Goal: Transaction & Acquisition: Obtain resource

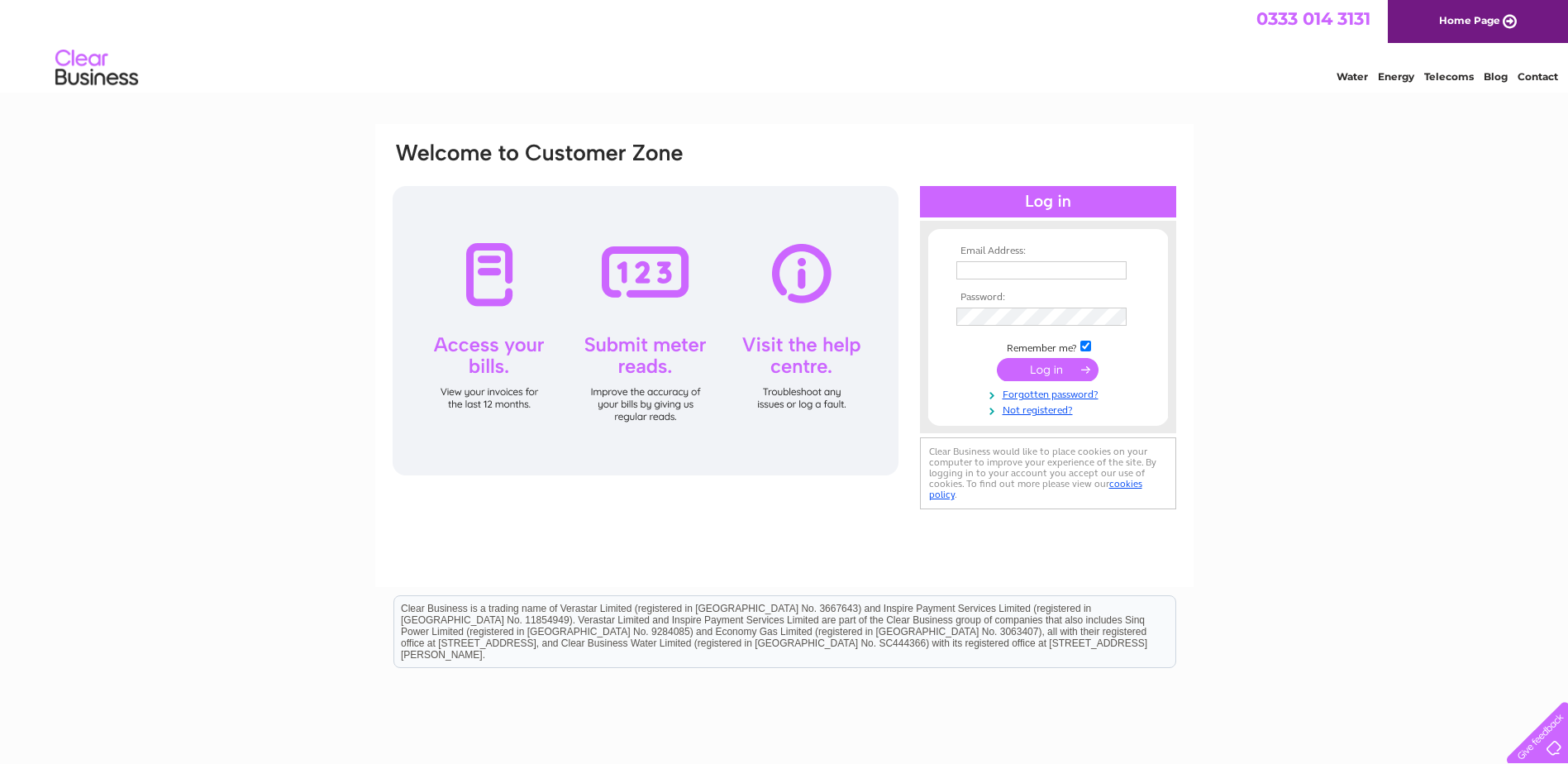
click at [1021, 272] on input "text" at bounding box center [1041, 269] width 170 height 18
type input "sdundas@bdhgroup.co.uk"
click at [996, 360] on input "submit" at bounding box center [1047, 371] width 102 height 24
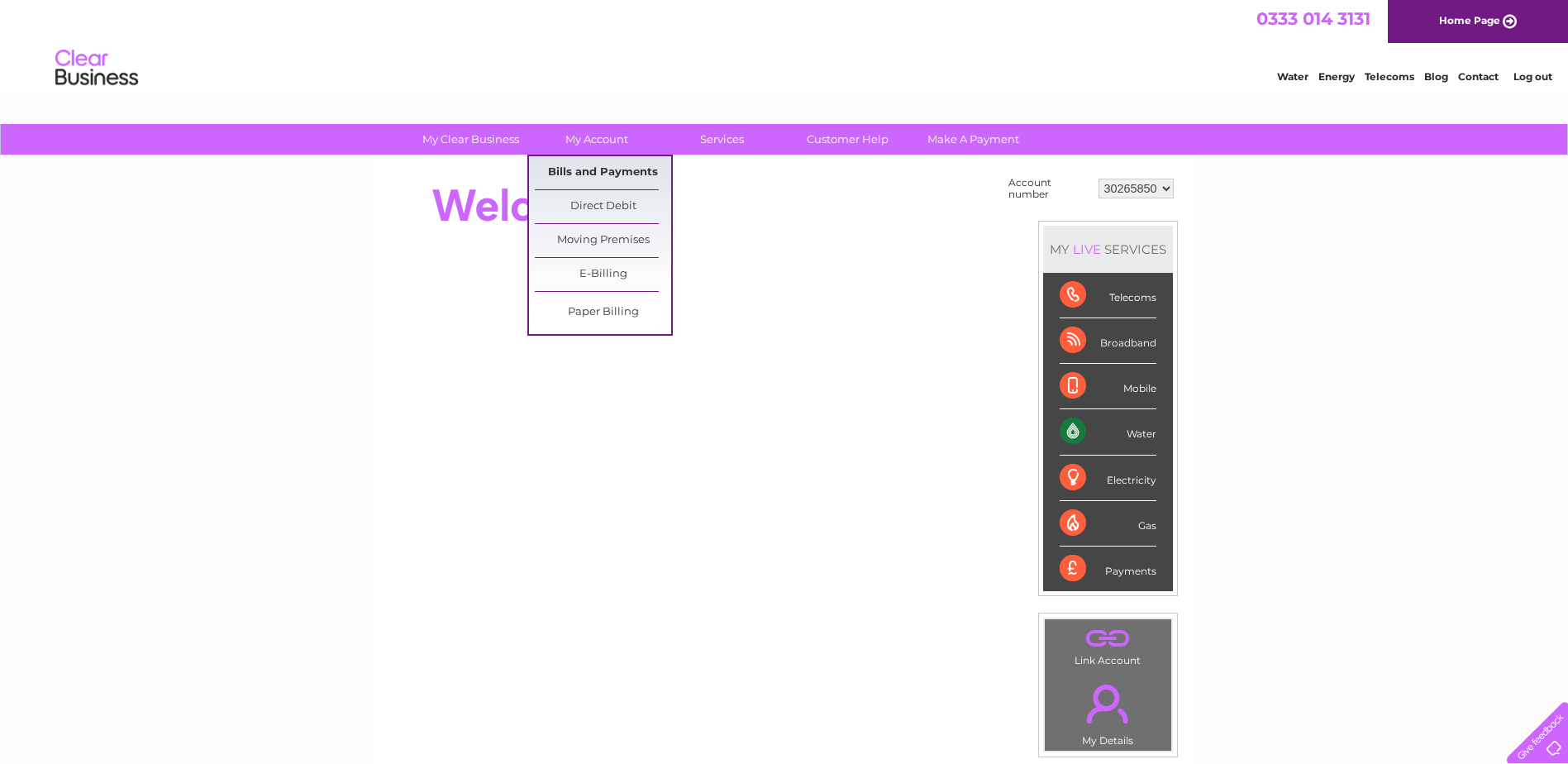
click at [585, 175] on link "Bills and Payments" at bounding box center [603, 172] width 137 height 33
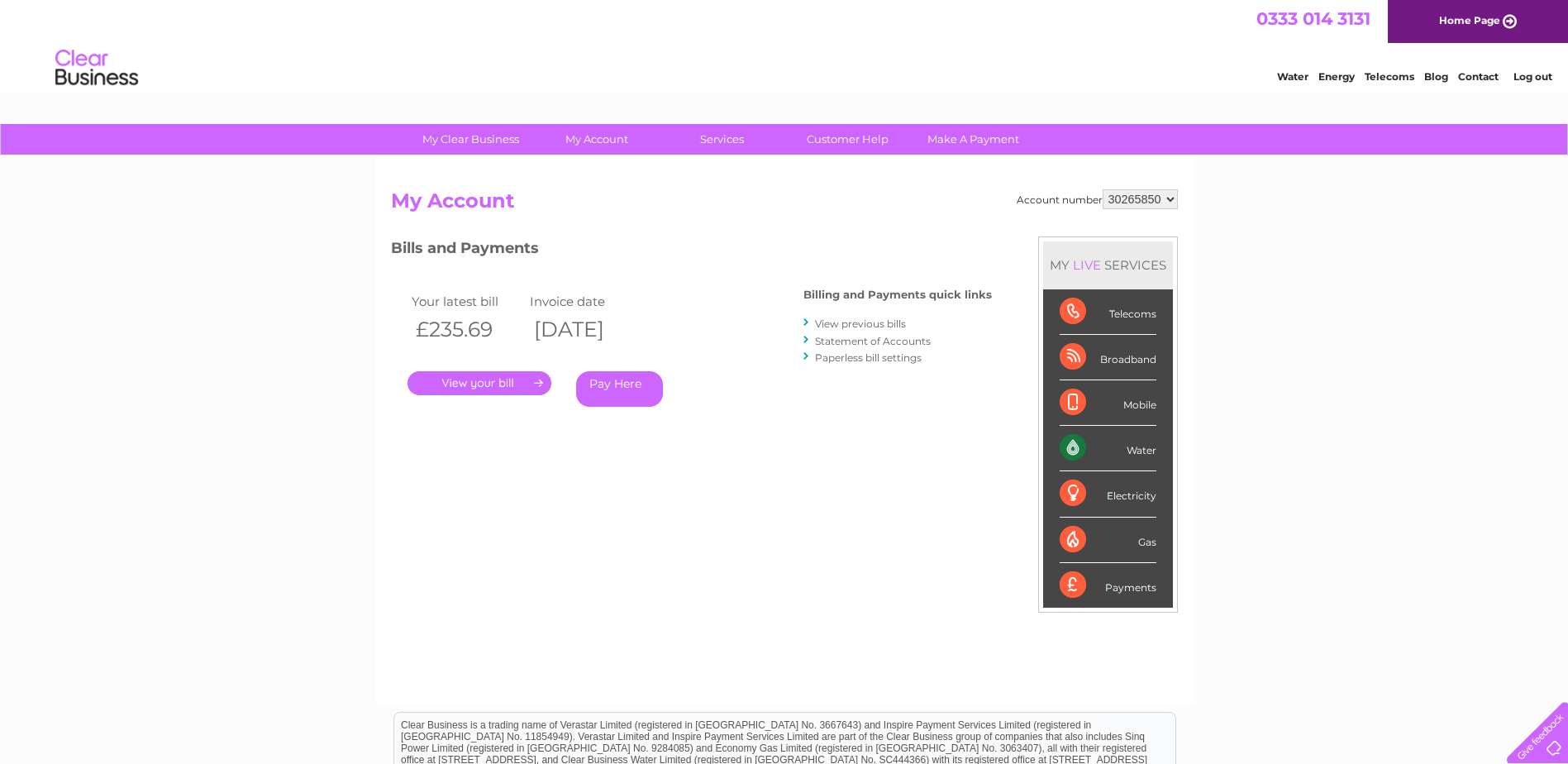
click at [509, 385] on link "." at bounding box center [479, 382] width 144 height 24
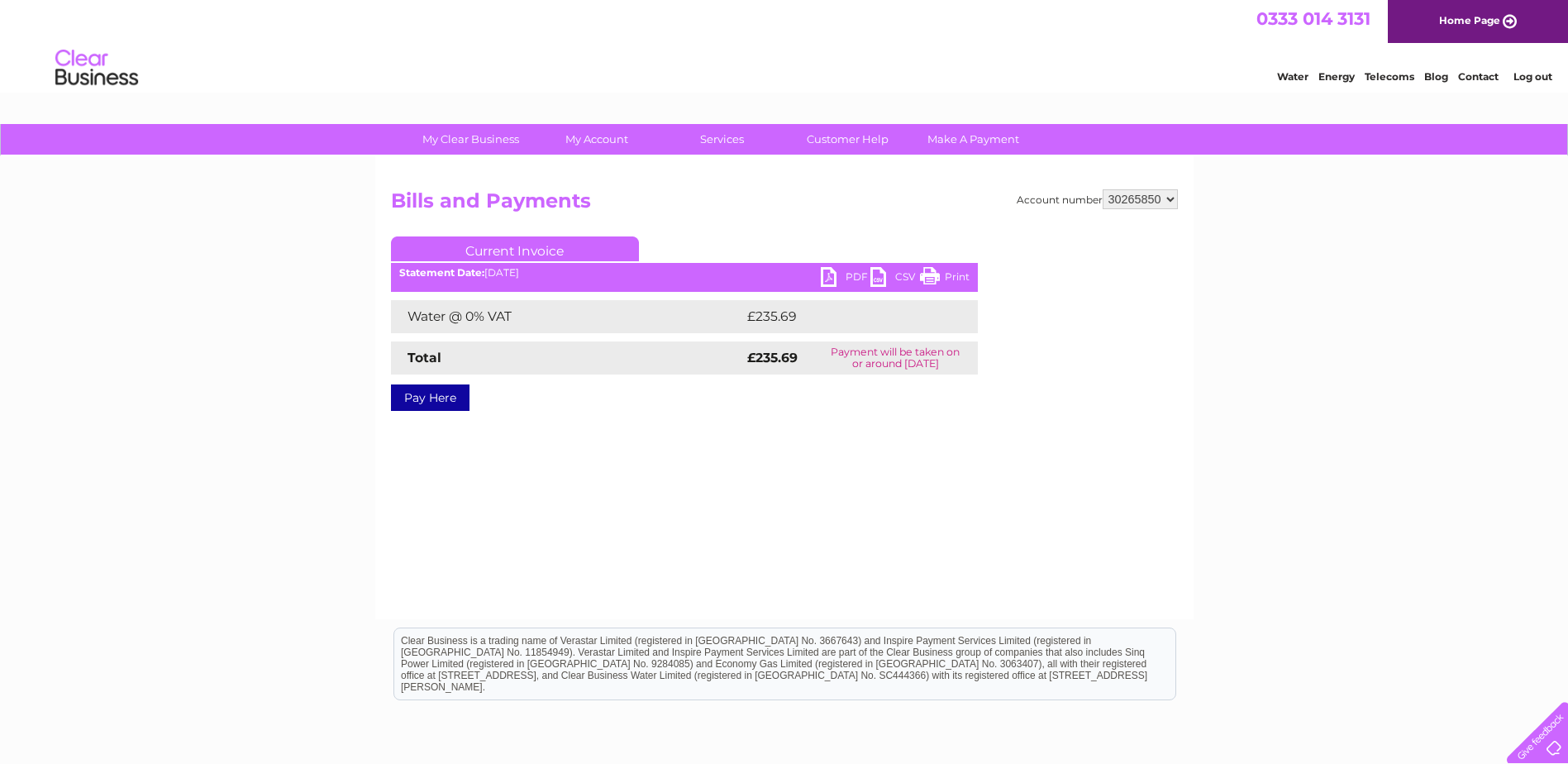
click at [827, 280] on link "PDF" at bounding box center [845, 278] width 50 height 24
click at [1511, 75] on li "Log out" at bounding box center [1532, 76] width 50 height 21
click at [1521, 78] on link "Log out" at bounding box center [1532, 76] width 39 height 12
